Goal: Task Accomplishment & Management: Use online tool/utility

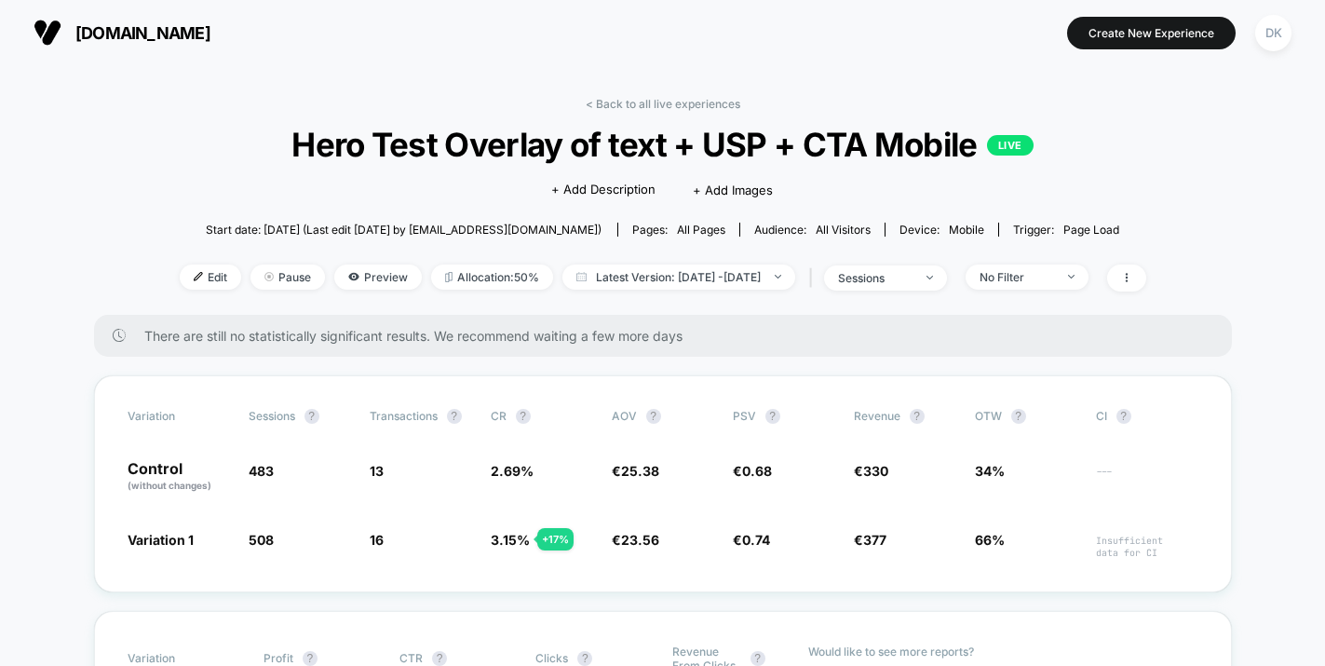
click at [169, 30] on span "[DOMAIN_NAME]" at bounding box center [142, 33] width 135 height 20
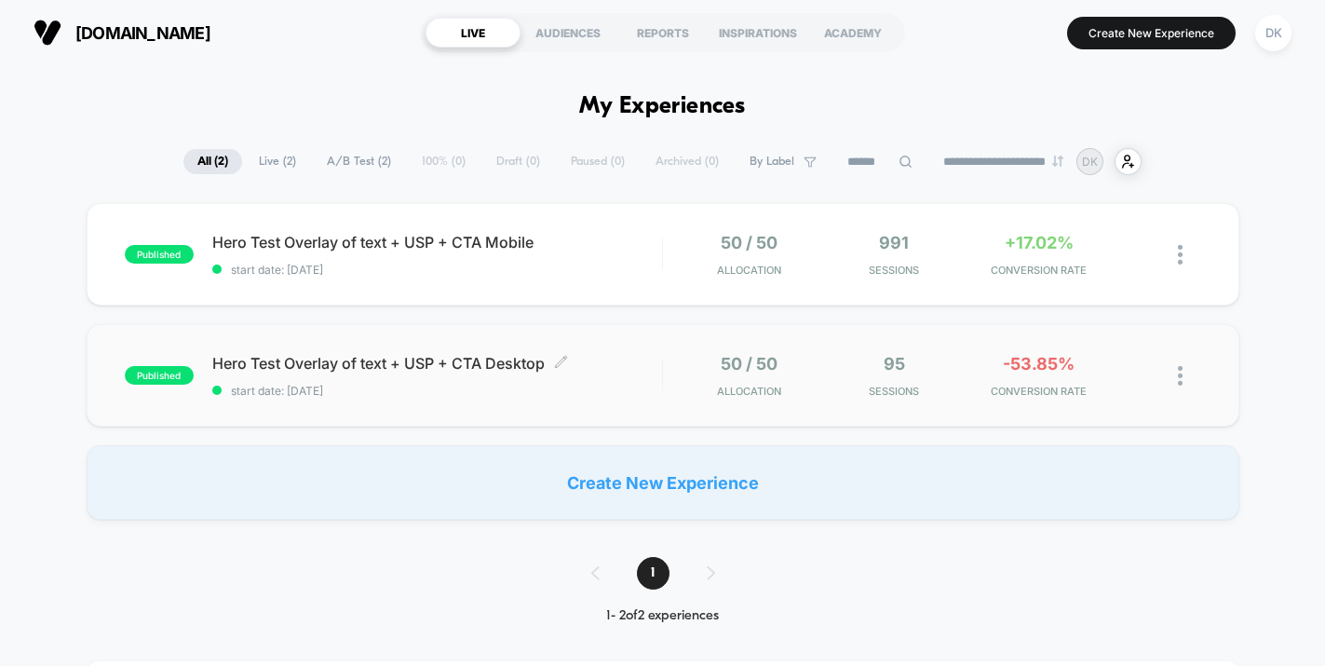
click at [541, 391] on span "start date: [DATE]" at bounding box center [437, 391] width 450 height 14
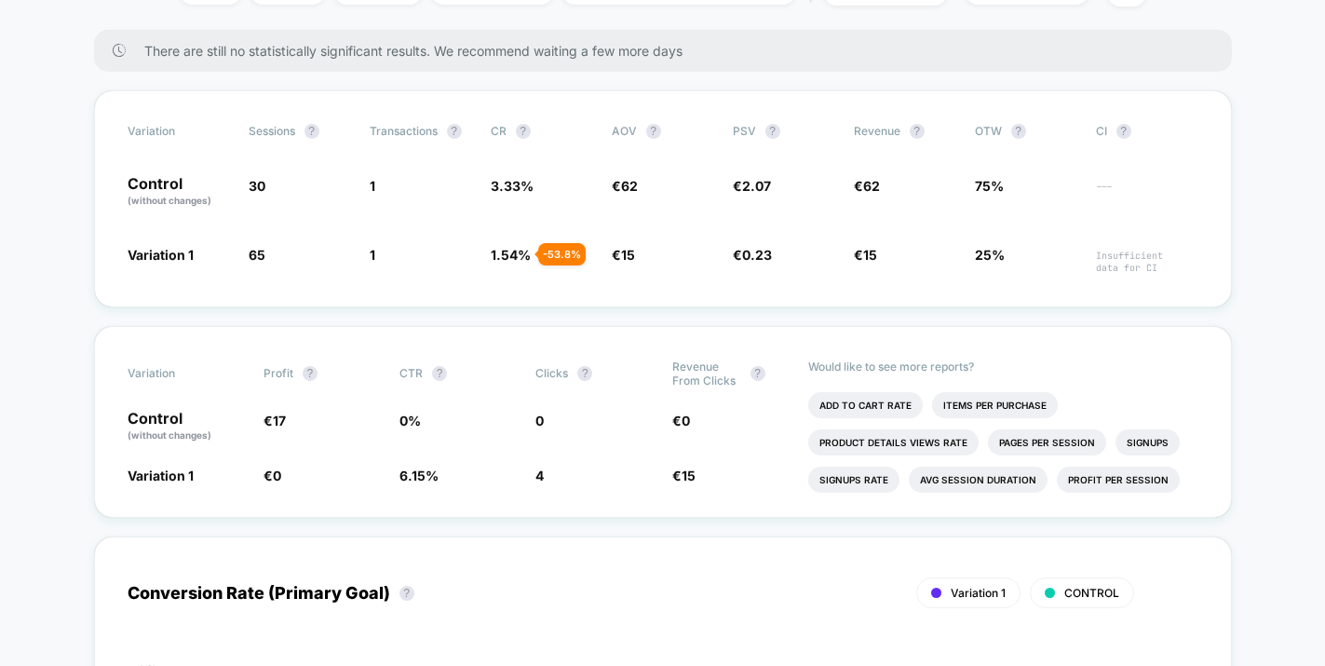
scroll to position [290, 0]
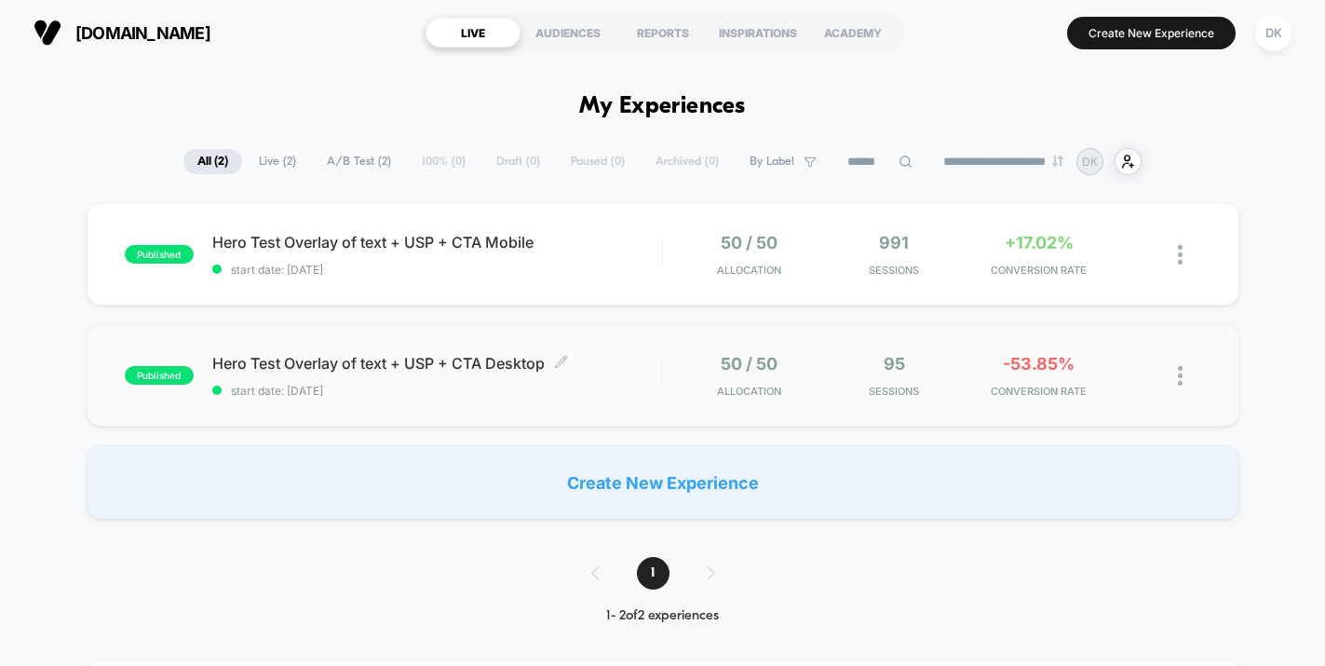
click at [640, 359] on span "Hero Test Overlay of text + USP + CTA Desktop Click to edit experience details" at bounding box center [437, 363] width 450 height 19
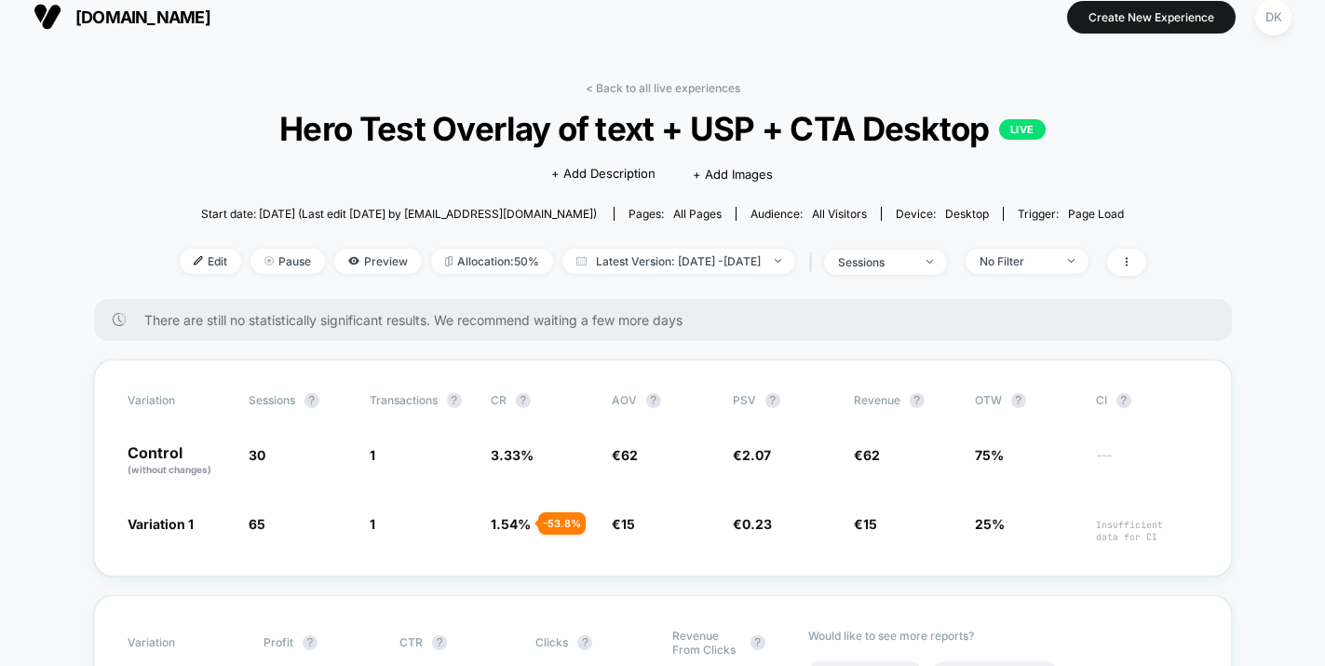
scroll to position [22, 0]
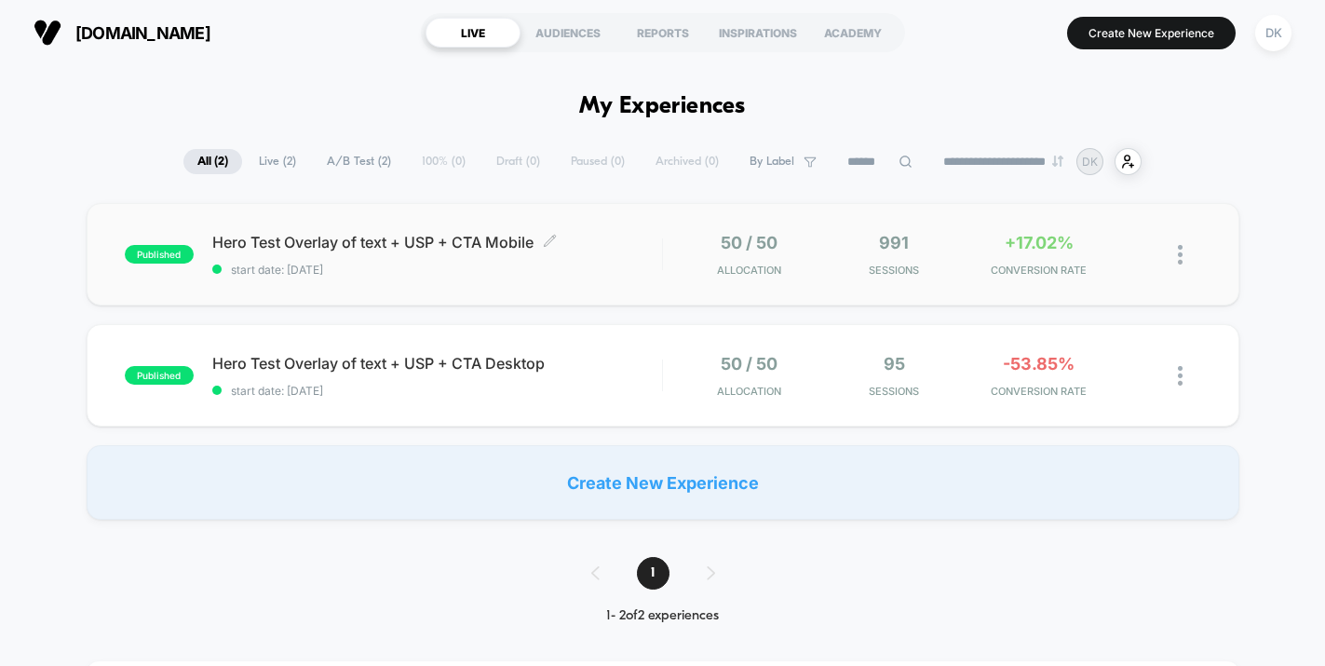
click at [624, 249] on span "Hero Test Overlay of text + USP + CTA Mobile Click to edit experience details" at bounding box center [437, 242] width 450 height 19
